Goal: Register for event/course

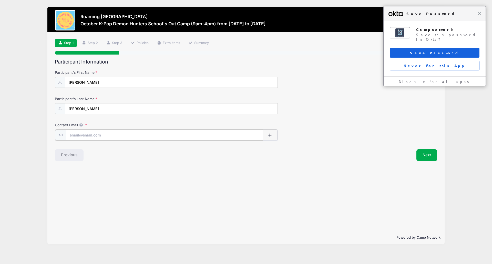
click at [86, 137] on input "Contact Email" at bounding box center [164, 135] width 197 height 11
type input "[EMAIL_ADDRESS][DOMAIN_NAME]"
click at [481, 14] on span "Close" at bounding box center [480, 14] width 4 height 4
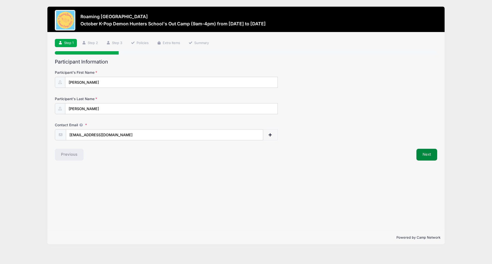
click at [429, 155] on button "Next" at bounding box center [427, 155] width 21 height 12
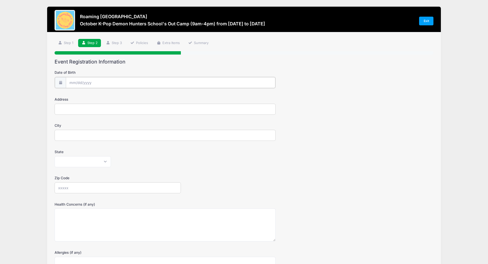
click at [121, 80] on input "Date of Birth" at bounding box center [171, 82] width 210 height 11
click at [106, 93] on input "2025" at bounding box center [114, 96] width 17 height 8
type input "2018"
click at [97, 97] on select "January February March April May June July August September October November De…" at bounding box center [92, 96] width 23 height 7
select select "0"
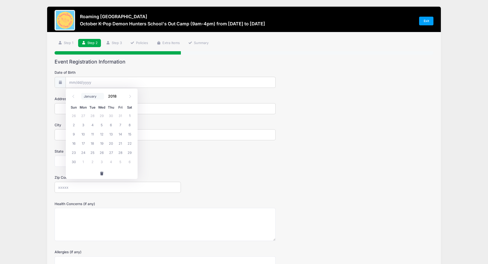
click at [81, 93] on select "January February March April May June July August September October November De…" at bounding box center [92, 96] width 23 height 7
click at [103, 153] on span "31" at bounding box center [101, 152] width 9 height 9
type input "01/31/2018"
click at [74, 112] on input "Address" at bounding box center [165, 108] width 221 height 11
type input "10308 E 57TH AVE"
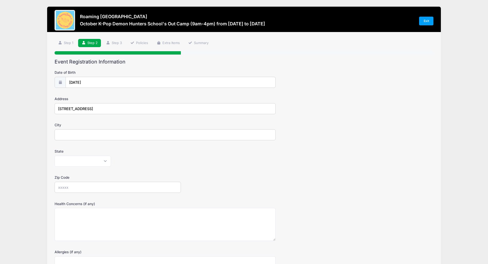
type input "DENVER"
select select "CO"
type input "80238"
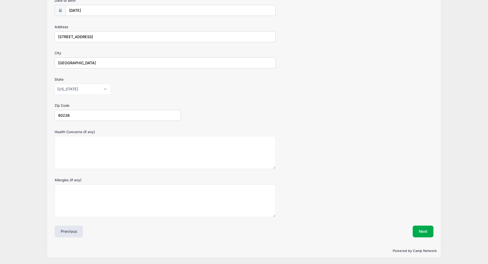
scroll to position [72, 0]
click at [429, 229] on button "Next" at bounding box center [423, 232] width 21 height 12
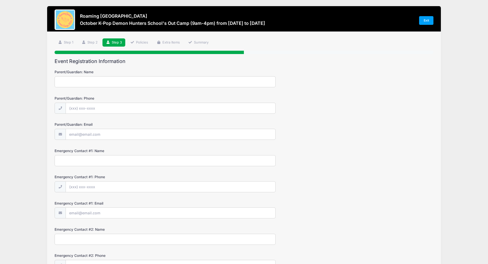
scroll to position [0, 0]
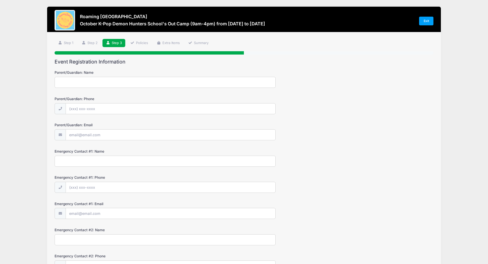
click at [89, 83] on input "Parent/Guardian: Name" at bounding box center [165, 82] width 221 height 11
type input "Ann Collier"
type input "(303) 618-3899"
type input "[EMAIL_ADDRESS][DOMAIN_NAME]"
type input "Ann Collier"
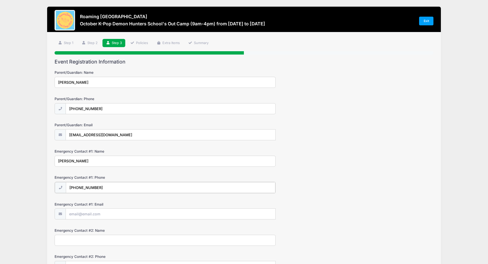
type input "(303) 618-3899"
type input "[EMAIL_ADDRESS][DOMAIN_NAME]"
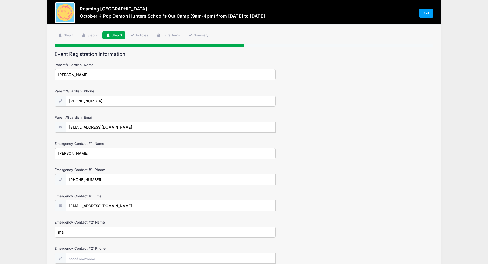
type input "m"
type input "Matt Collier"
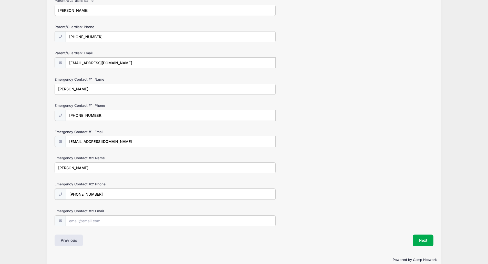
scroll to position [81, 0]
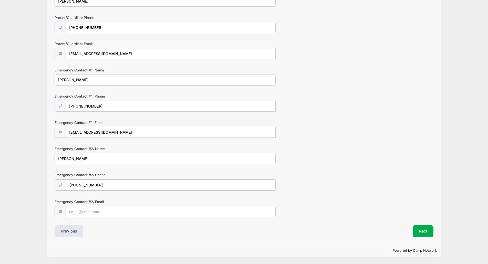
type input "(303) 478-1343"
click at [96, 210] on input "Emergency Contact #2: Email" at bounding box center [171, 211] width 210 height 11
type input "dmbmtc@yahoo.com"
click at [424, 234] on button "Next" at bounding box center [423, 232] width 21 height 12
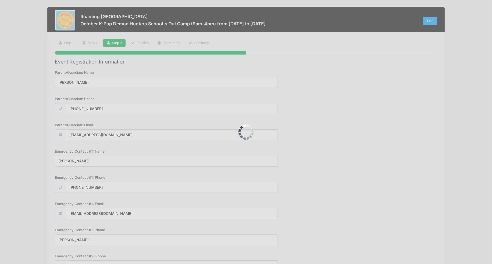
scroll to position [0, 0]
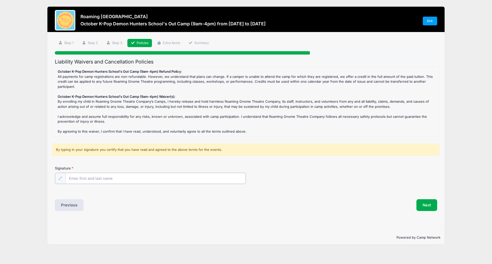
click at [92, 182] on input "Signature" at bounding box center [155, 178] width 180 height 11
type input "M"
type input "Ann Collier"
click at [431, 210] on button "Next" at bounding box center [427, 205] width 21 height 12
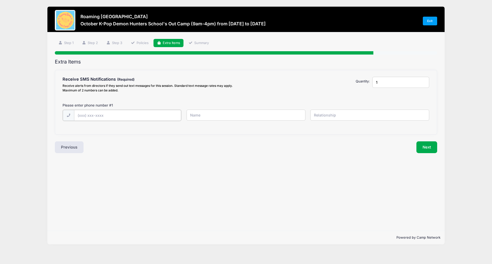
click at [80, 114] on input "text" at bounding box center [127, 115] width 107 height 11
type input "(303) 618-3899"
type input "Ann Collier"
type input "Mother"
click at [429, 147] on button "Next" at bounding box center [427, 147] width 21 height 12
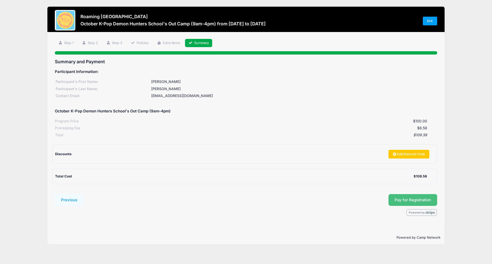
click at [413, 199] on button "Pay for Registration" at bounding box center [413, 200] width 49 height 12
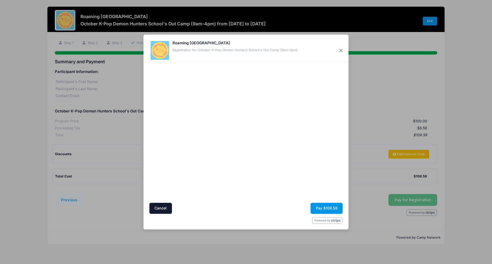
click at [330, 206] on button "Pay $108.58" at bounding box center [327, 208] width 32 height 11
